Goal: Transaction & Acquisition: Purchase product/service

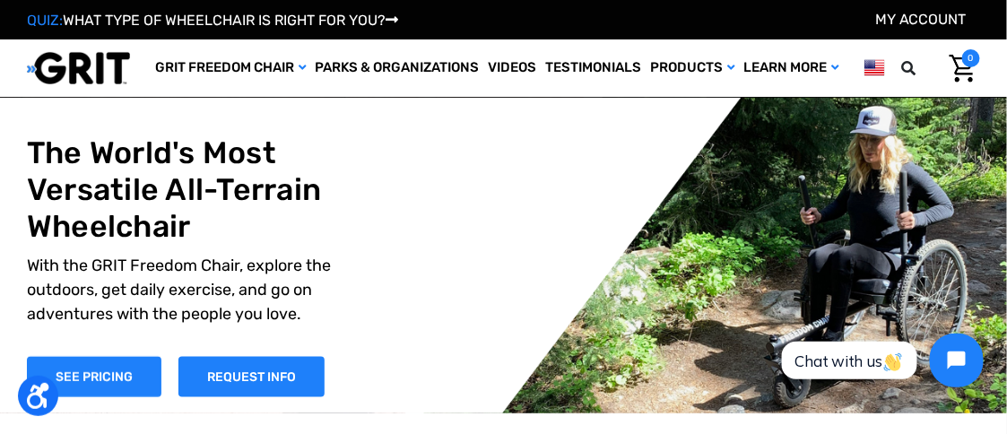
drag, startPoint x: 1016, startPoint y: 65, endPoint x: 698, endPoint y: 111, distance: 321.7
click at [698, 97] on ul "GRIT Freedom Chair Shop All Parks & Organizations Videos Testimonials Shipping …" at bounding box center [497, 67] width 692 height 57
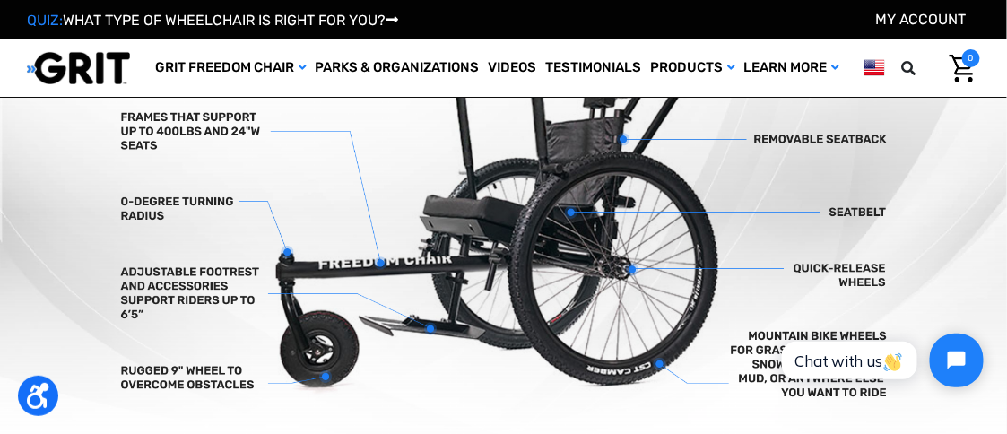
scroll to position [582, 0]
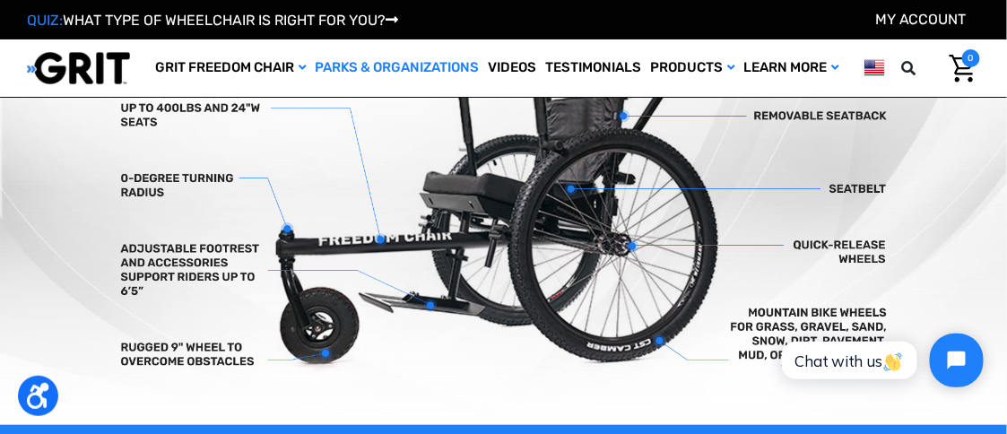
click at [405, 65] on link "Parks & Organizations" at bounding box center [396, 67] width 173 height 57
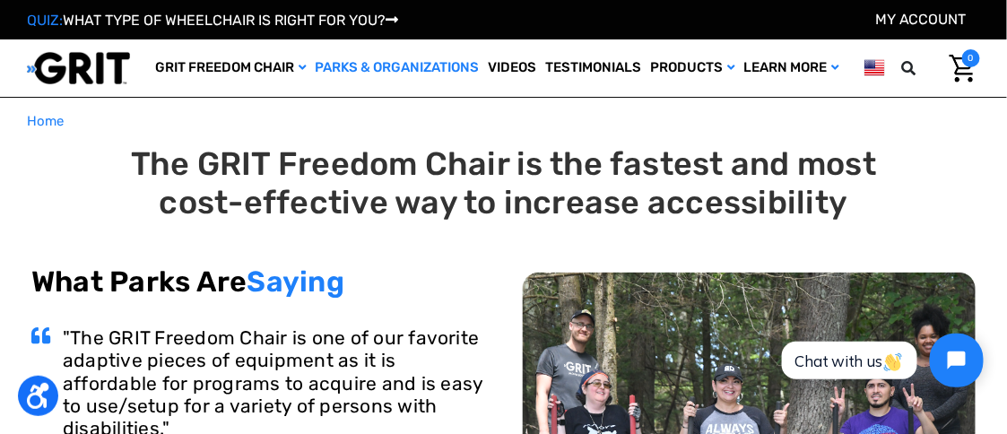
drag, startPoint x: 1016, startPoint y: 62, endPoint x: 1006, endPoint y: 55, distance: 12.2
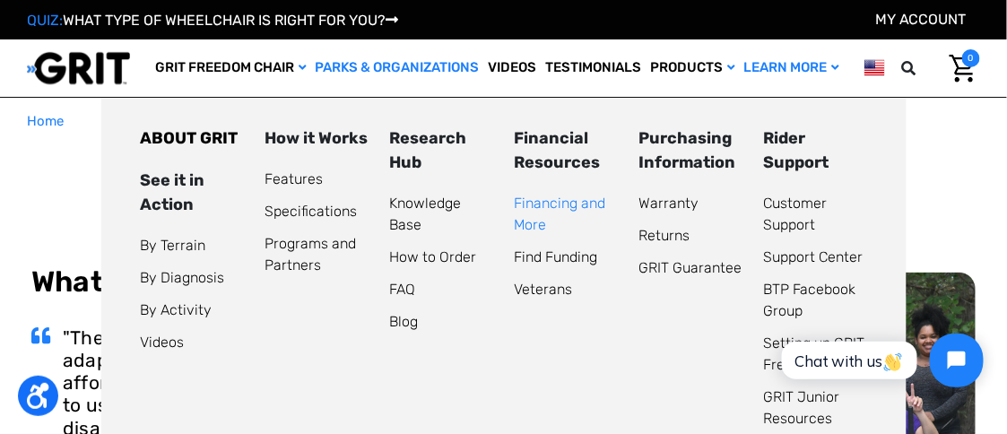
click at [538, 233] on link "Financing and More" at bounding box center [559, 214] width 91 height 39
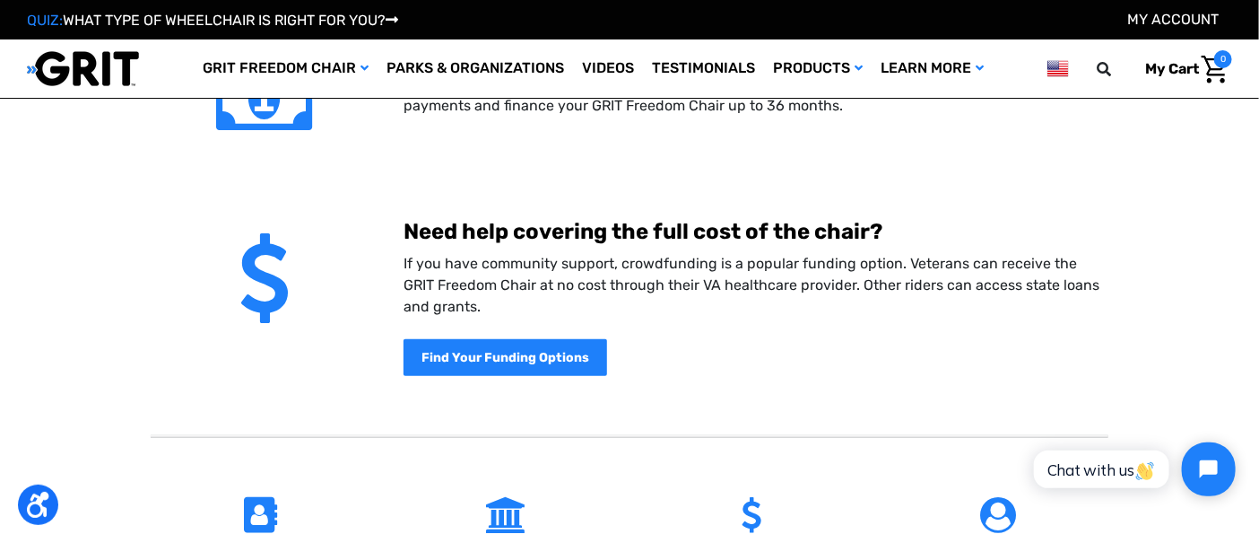
scroll to position [392, 0]
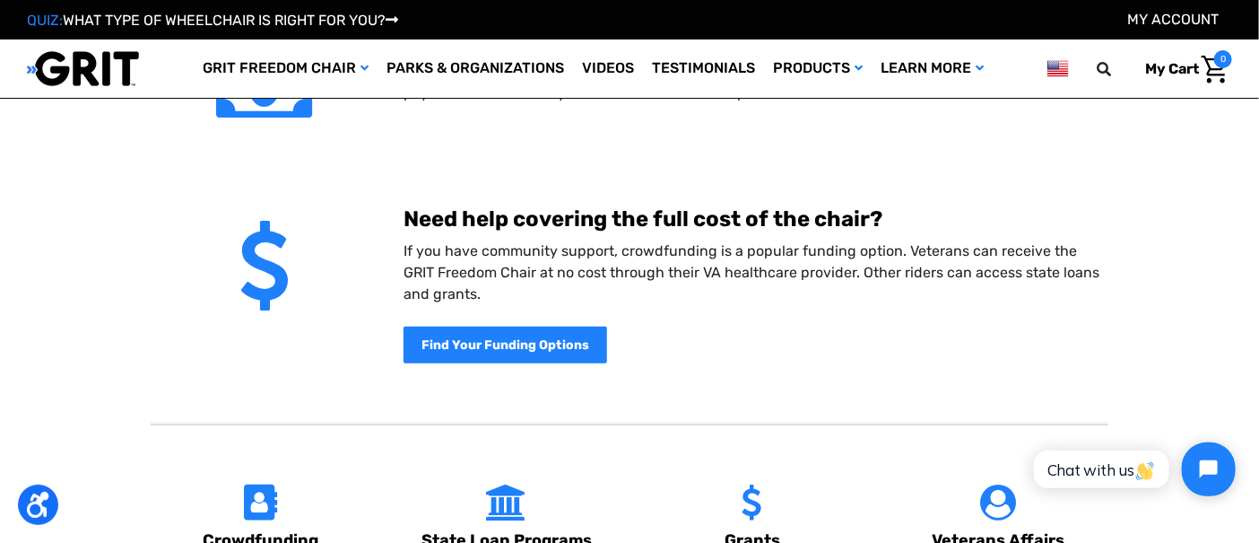
drag, startPoint x: 1268, startPoint y: 132, endPoint x: 809, endPoint y: 350, distance: 508.3
click at [809, 350] on div "Find Your Funding Options" at bounding box center [756, 334] width 704 height 58
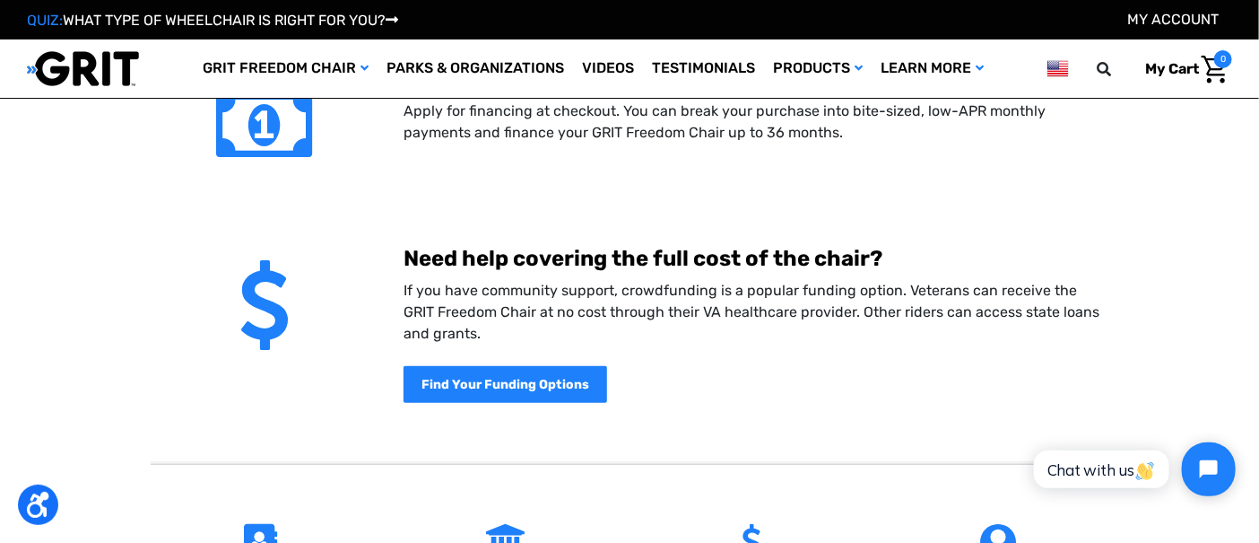
scroll to position [446, 0]
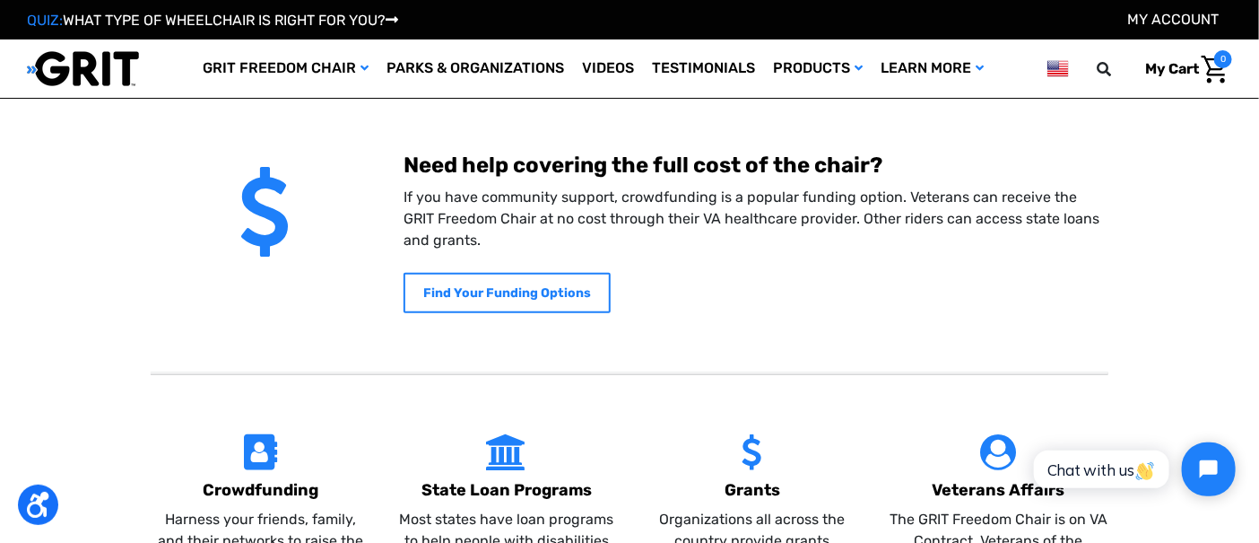
click at [520, 294] on b "Find Your Funding Options" at bounding box center [507, 292] width 168 height 15
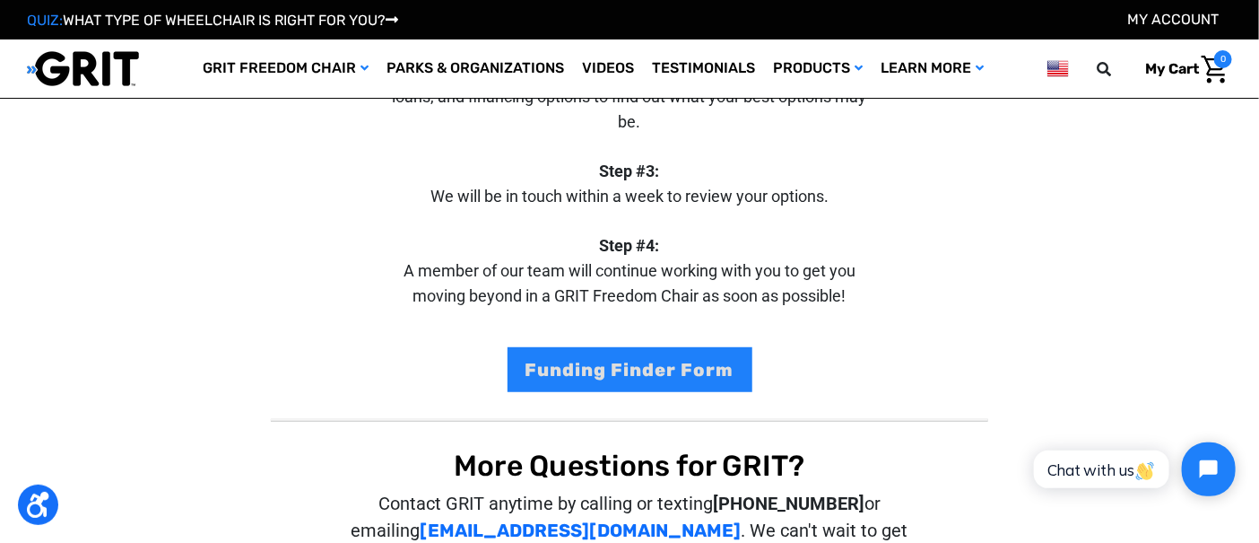
scroll to position [271, 0]
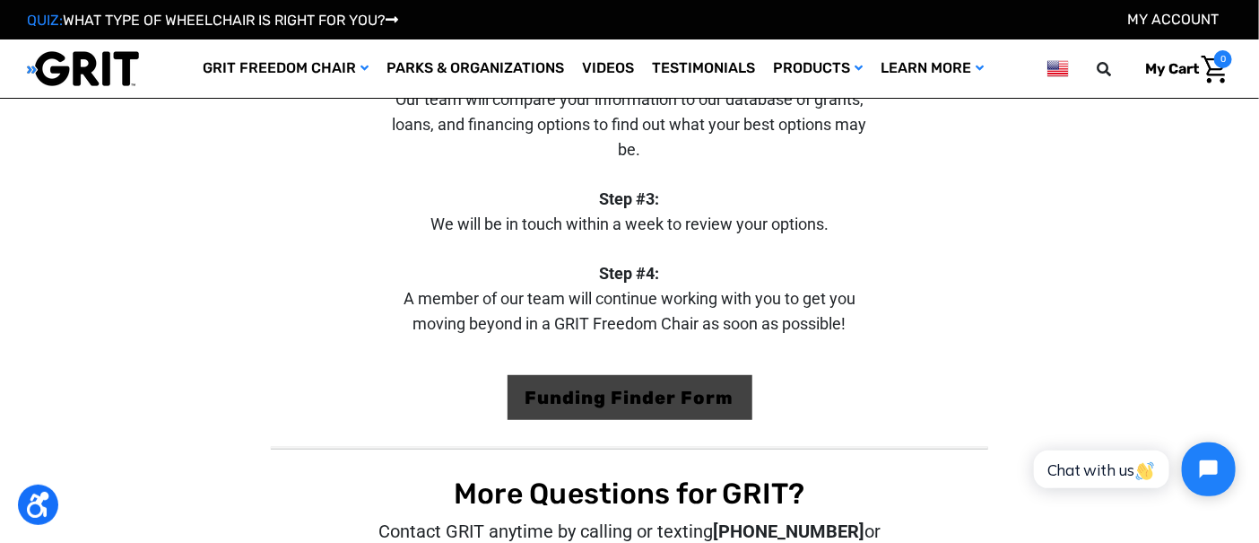
click at [727, 375] on link "Funding Finder Form" at bounding box center [630, 397] width 245 height 45
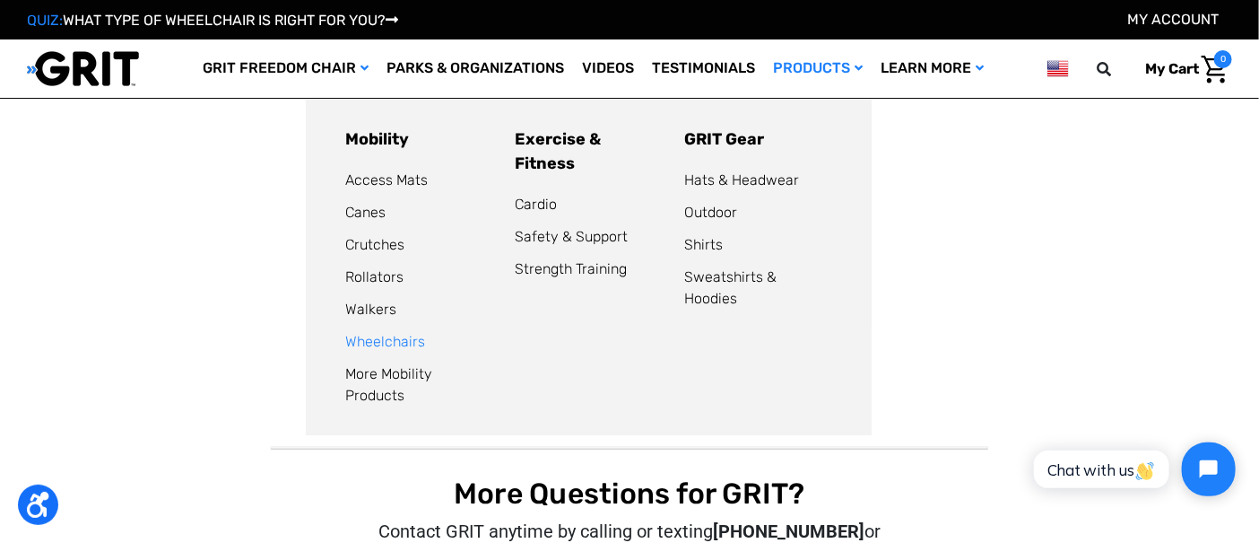
click at [387, 339] on link "Wheelchairs" at bounding box center [385, 341] width 80 height 17
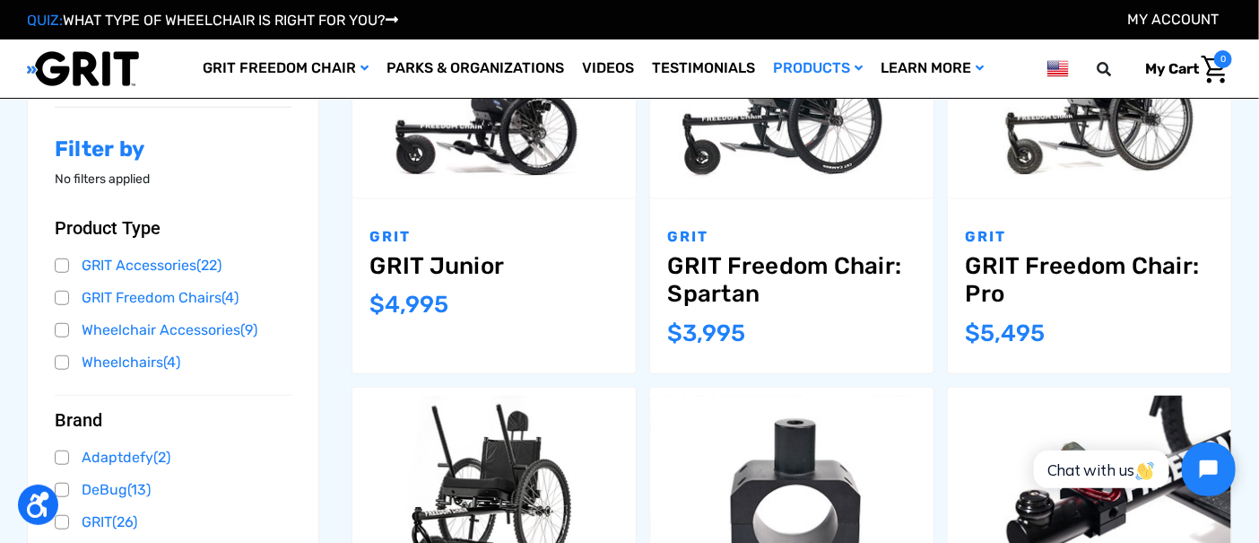
scroll to position [387, 0]
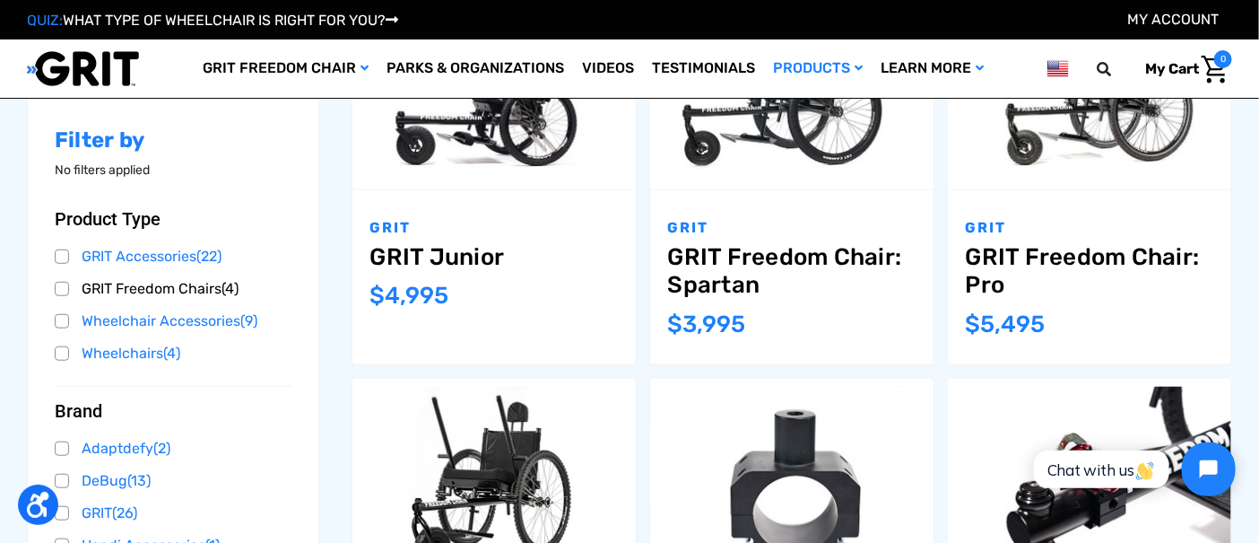
click at [65, 292] on link "GRIT Freedom Chairs (4)" at bounding box center [173, 288] width 237 height 27
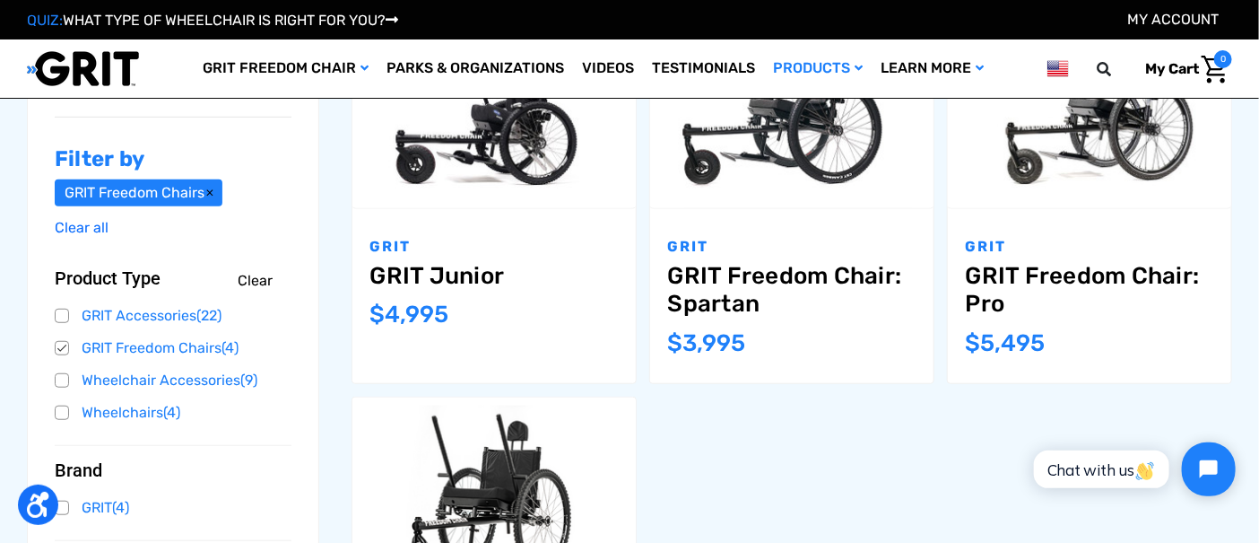
scroll to position [372, 0]
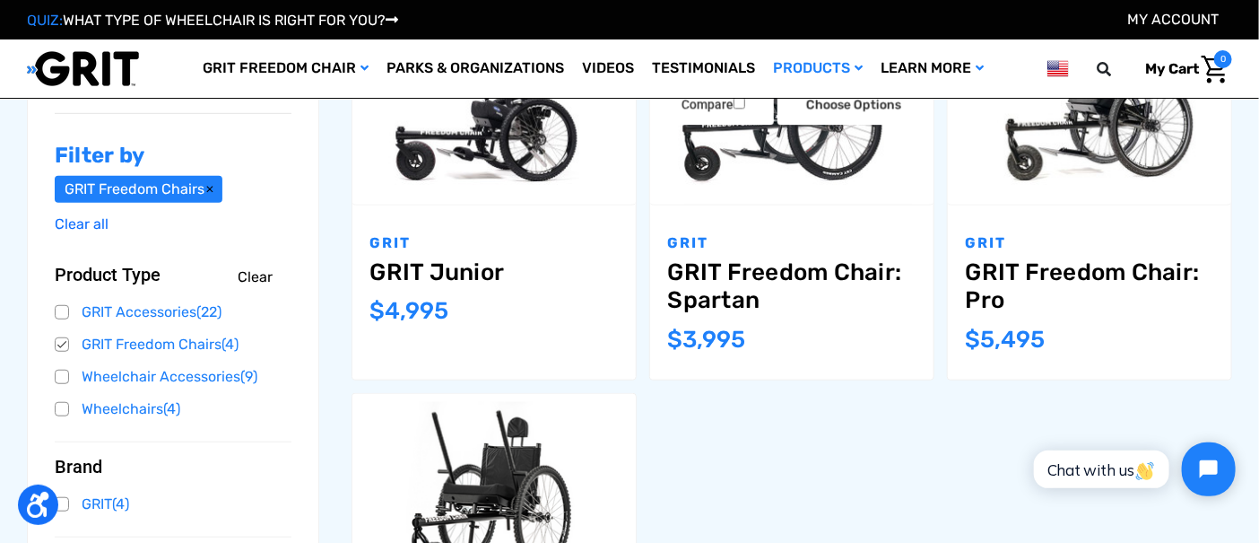
click at [768, 271] on link "GRIT Freedom Chair: Spartan" at bounding box center [792, 286] width 248 height 56
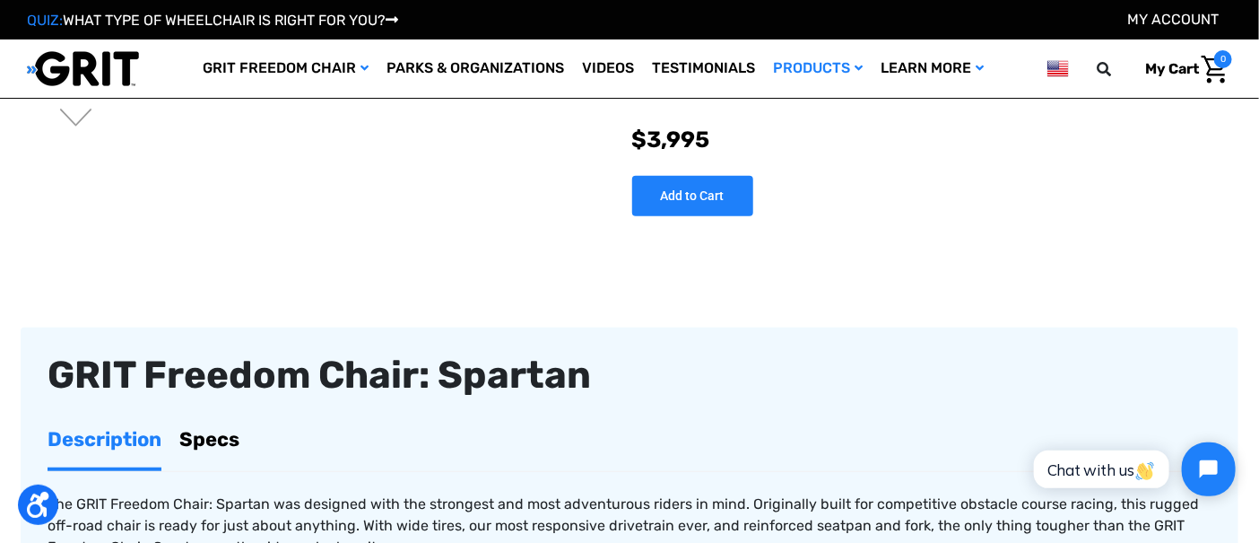
scroll to position [344, 0]
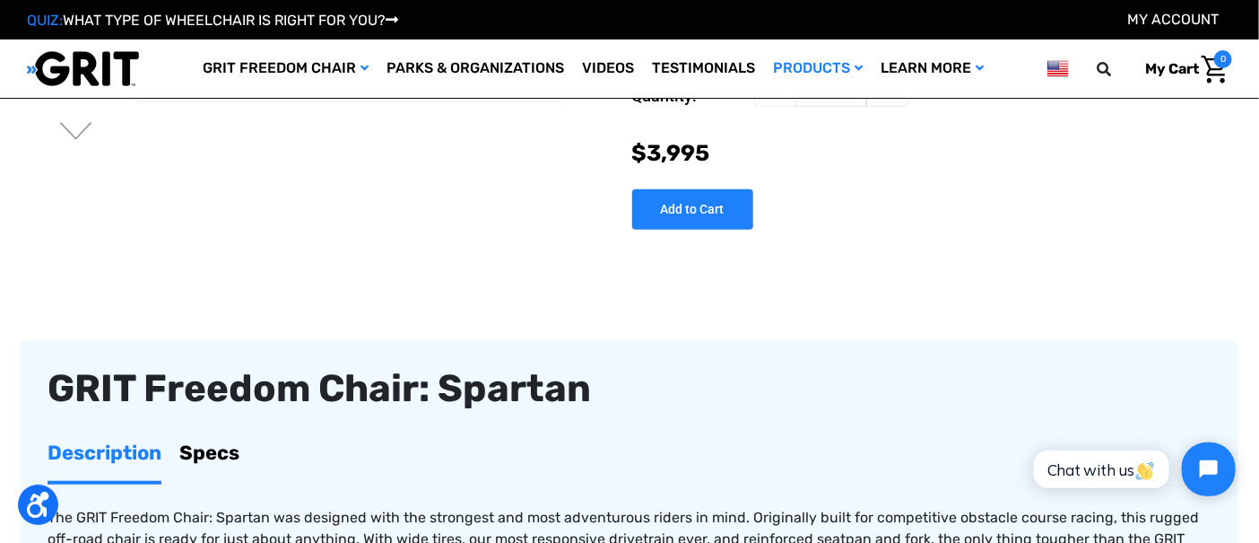
drag, startPoint x: 1275, startPoint y: 47, endPoint x: 1258, endPoint y: 76, distance: 34.2
